Goal: Transaction & Acquisition: Purchase product/service

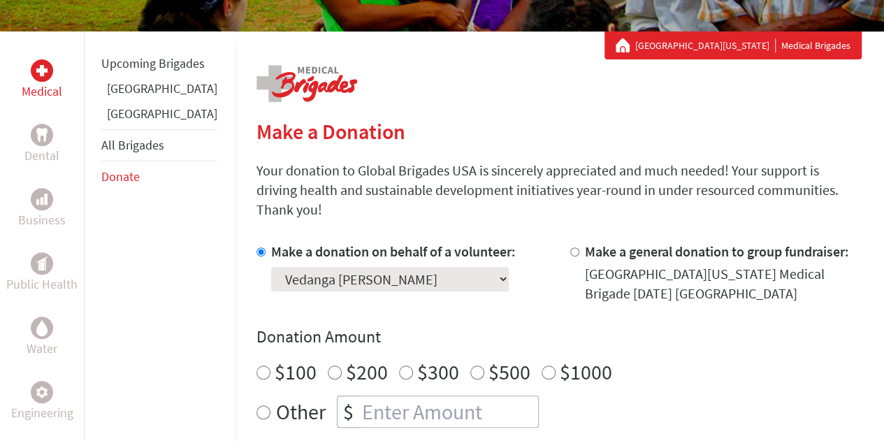
scroll to position [229, 0]
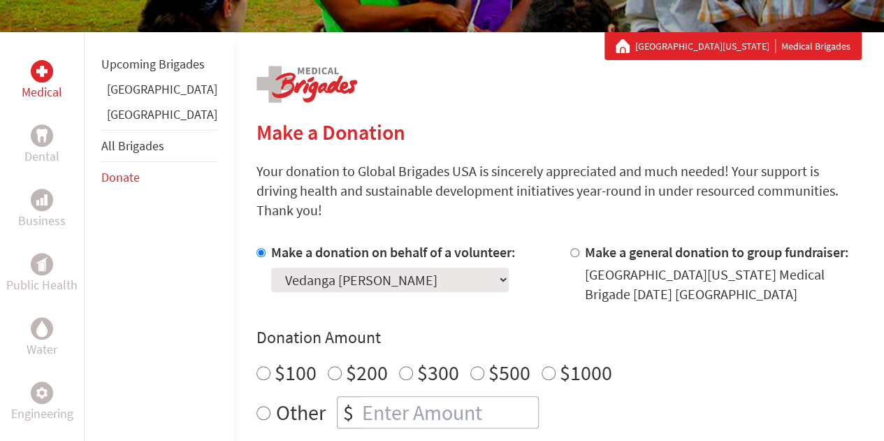
radio input "true"
click at [373, 397] on input "number" at bounding box center [448, 412] width 179 height 31
type input "2090"
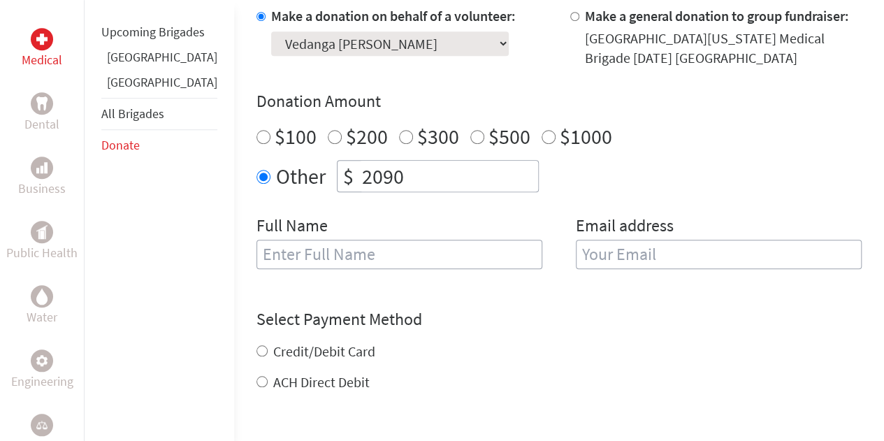
scroll to position [472, 0]
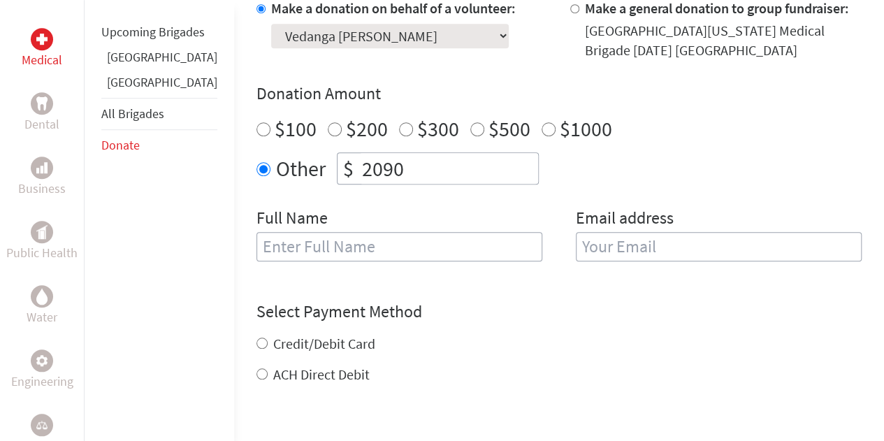
click at [337, 232] on input "text" at bounding box center [399, 246] width 286 height 29
type input "Vedanga [PERSON_NAME]"
type input "[EMAIL_ADDRESS][DOMAIN_NAME]"
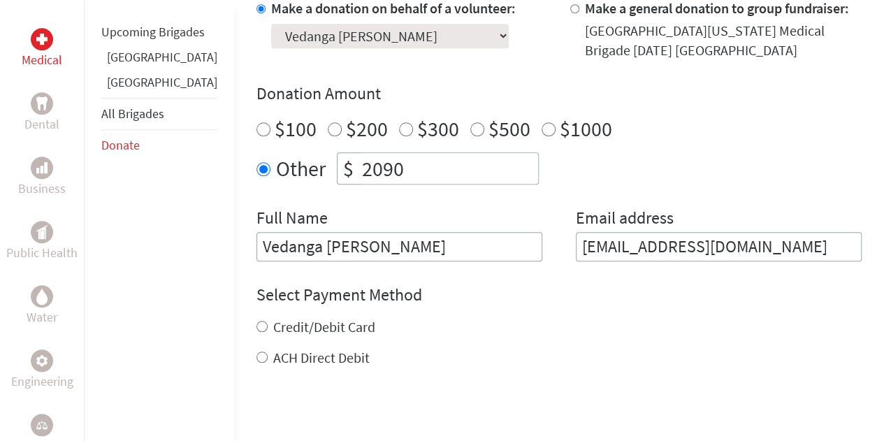
click at [273, 318] on label "Credit/Debit Card" at bounding box center [324, 326] width 102 height 17
click at [268, 321] on input "Credit/Debit Card" at bounding box center [261, 326] width 11 height 11
radio input "true"
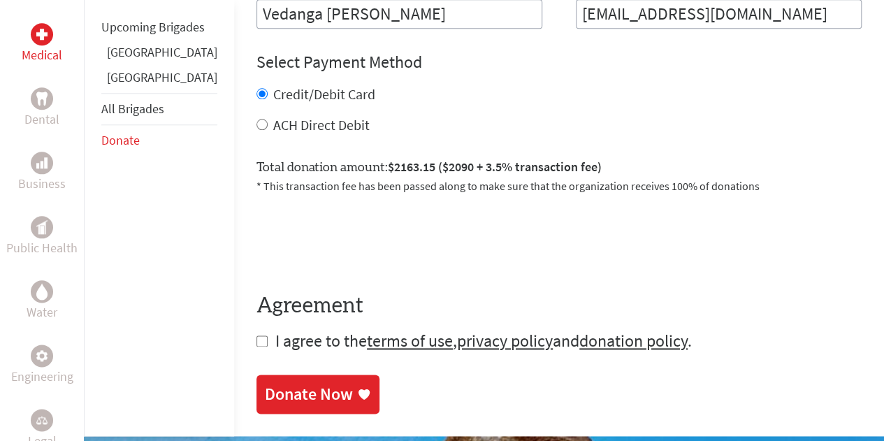
scroll to position [715, 0]
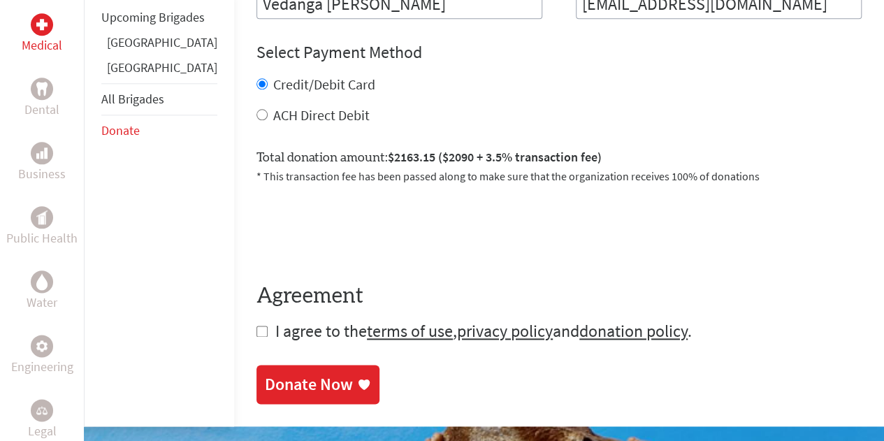
click at [256, 317] on form "Make a donation on behalf of a volunteer: Select a volunteer... [PERSON_NAME] […" at bounding box center [558, 49] width 605 height 586
click at [256, 326] on input "checkbox" at bounding box center [261, 331] width 11 height 11
checkbox input "true"
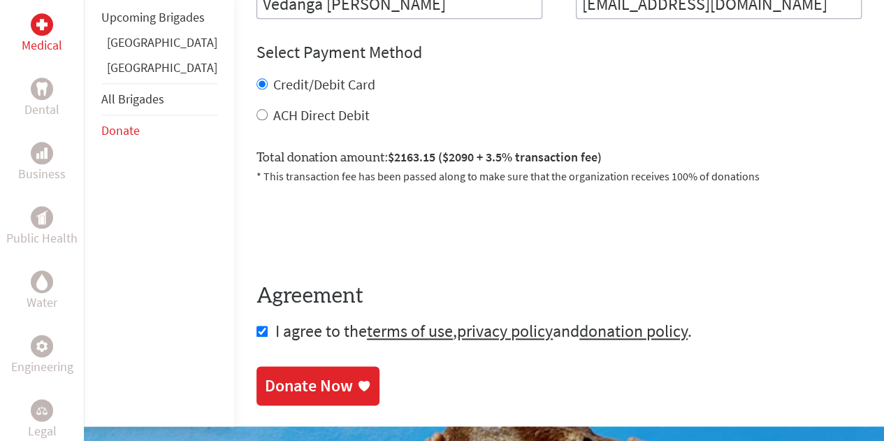
click at [256, 366] on link "Donate Now" at bounding box center [317, 385] width 123 height 39
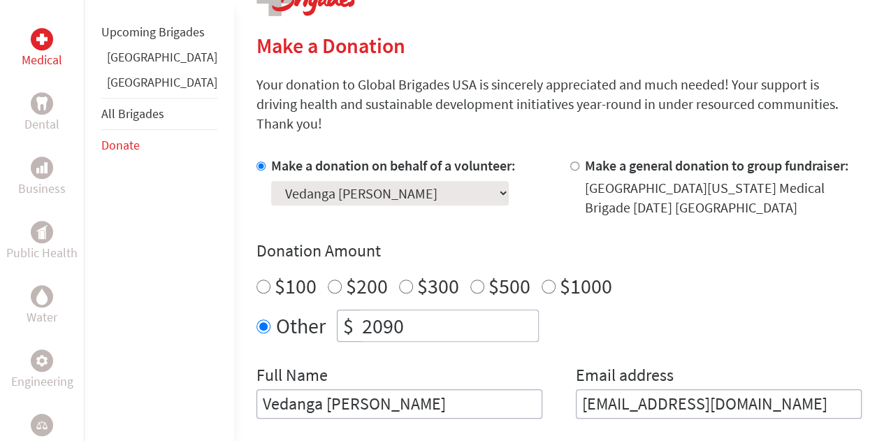
scroll to position [315, 0]
